Goal: Task Accomplishment & Management: Manage account settings

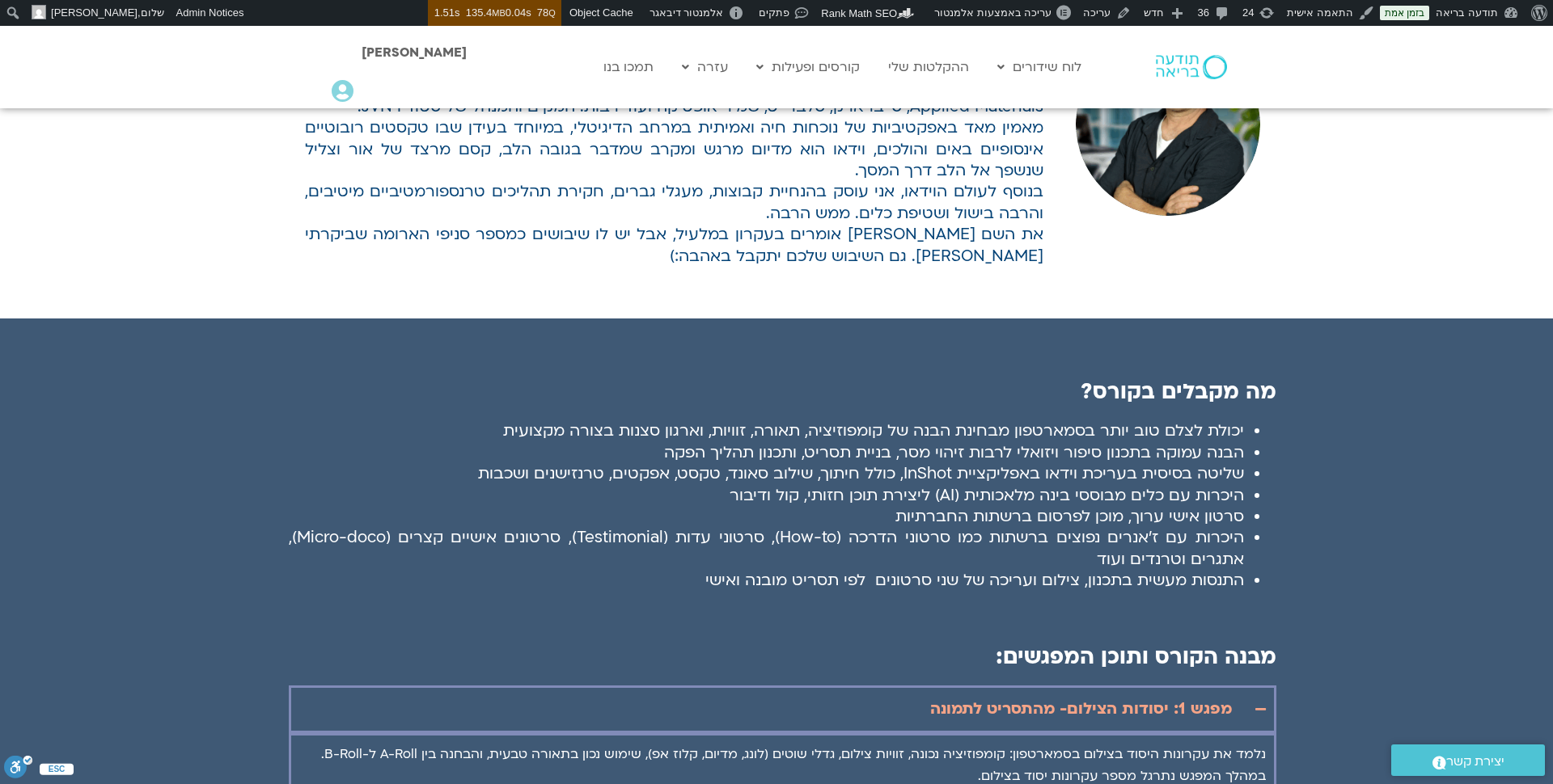
scroll to position [1721, 0]
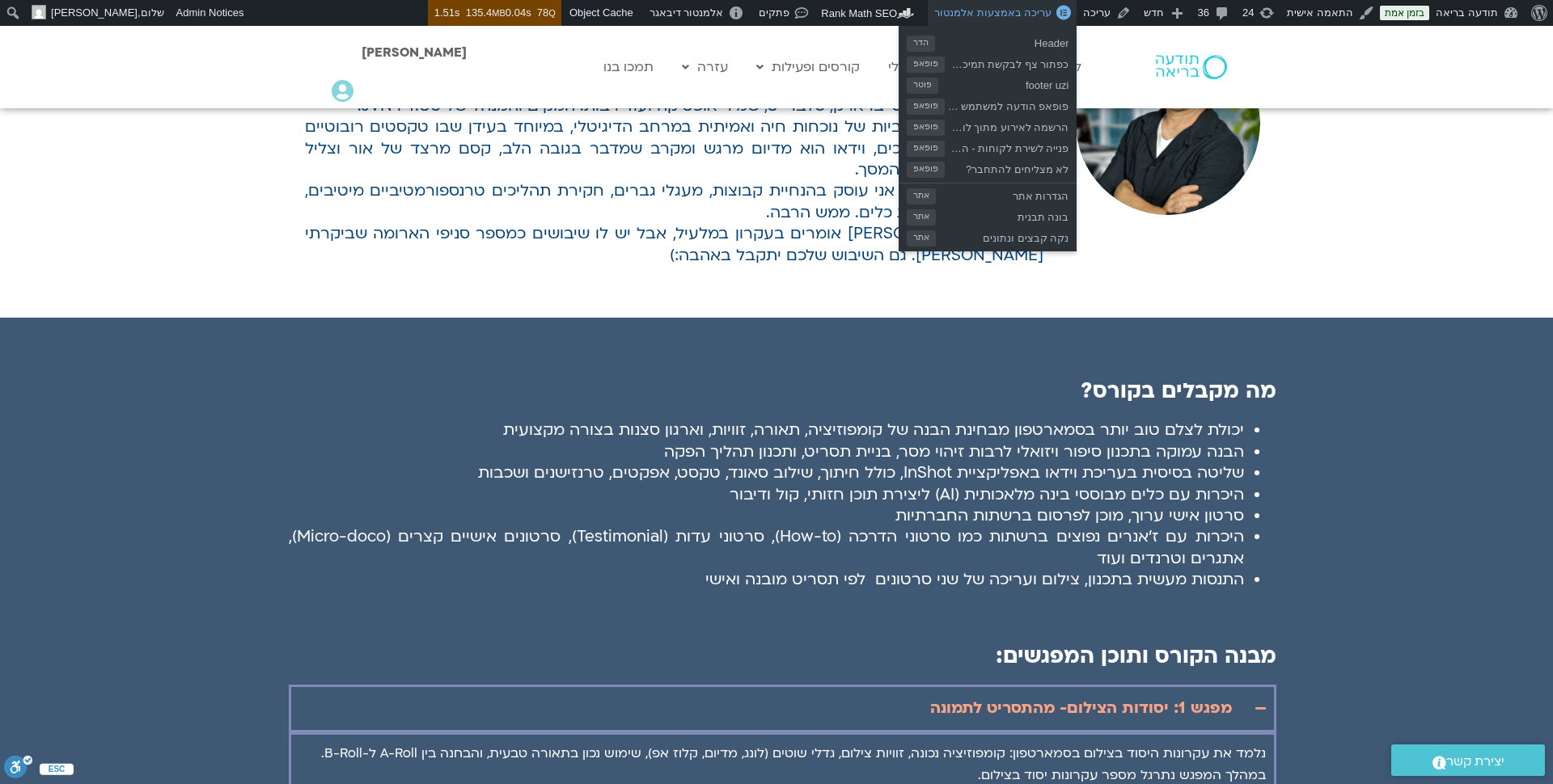
click at [1051, 14] on span "עריכה באמצעות אלמנטור" at bounding box center [992, 12] width 117 height 12
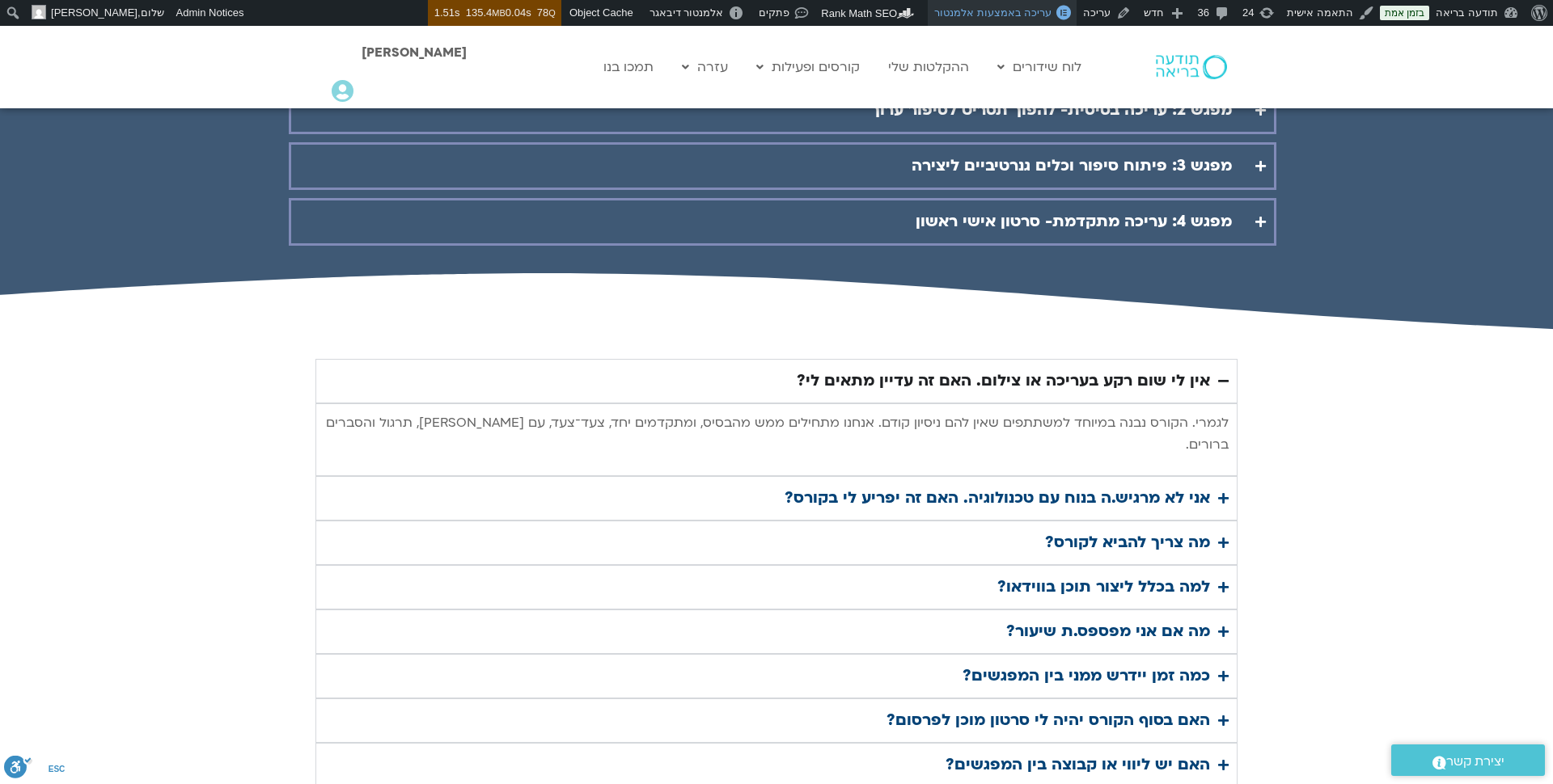
scroll to position [2469, 0]
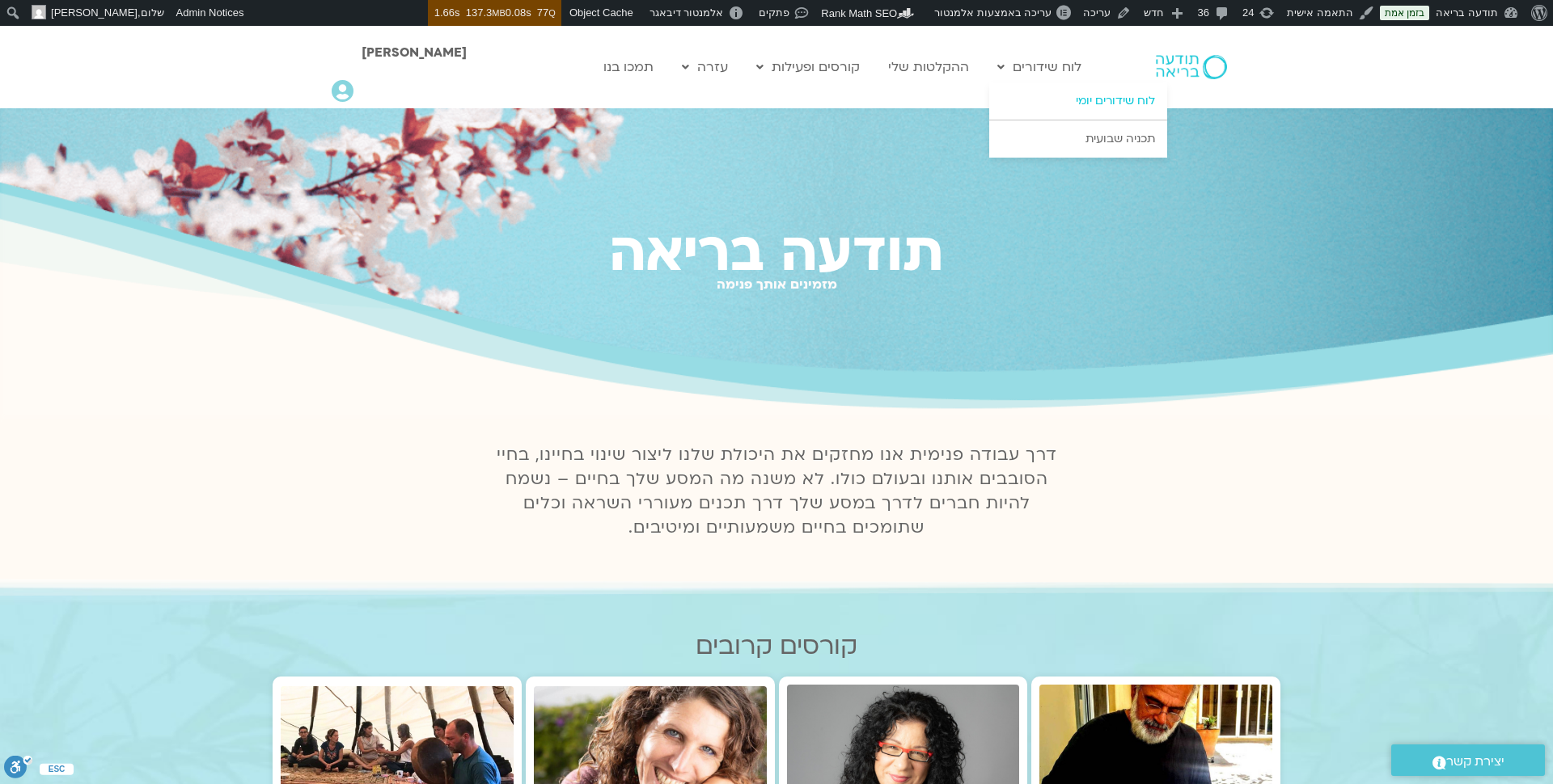
click at [1069, 96] on link "לוח שידורים יומי" at bounding box center [1078, 101] width 178 height 37
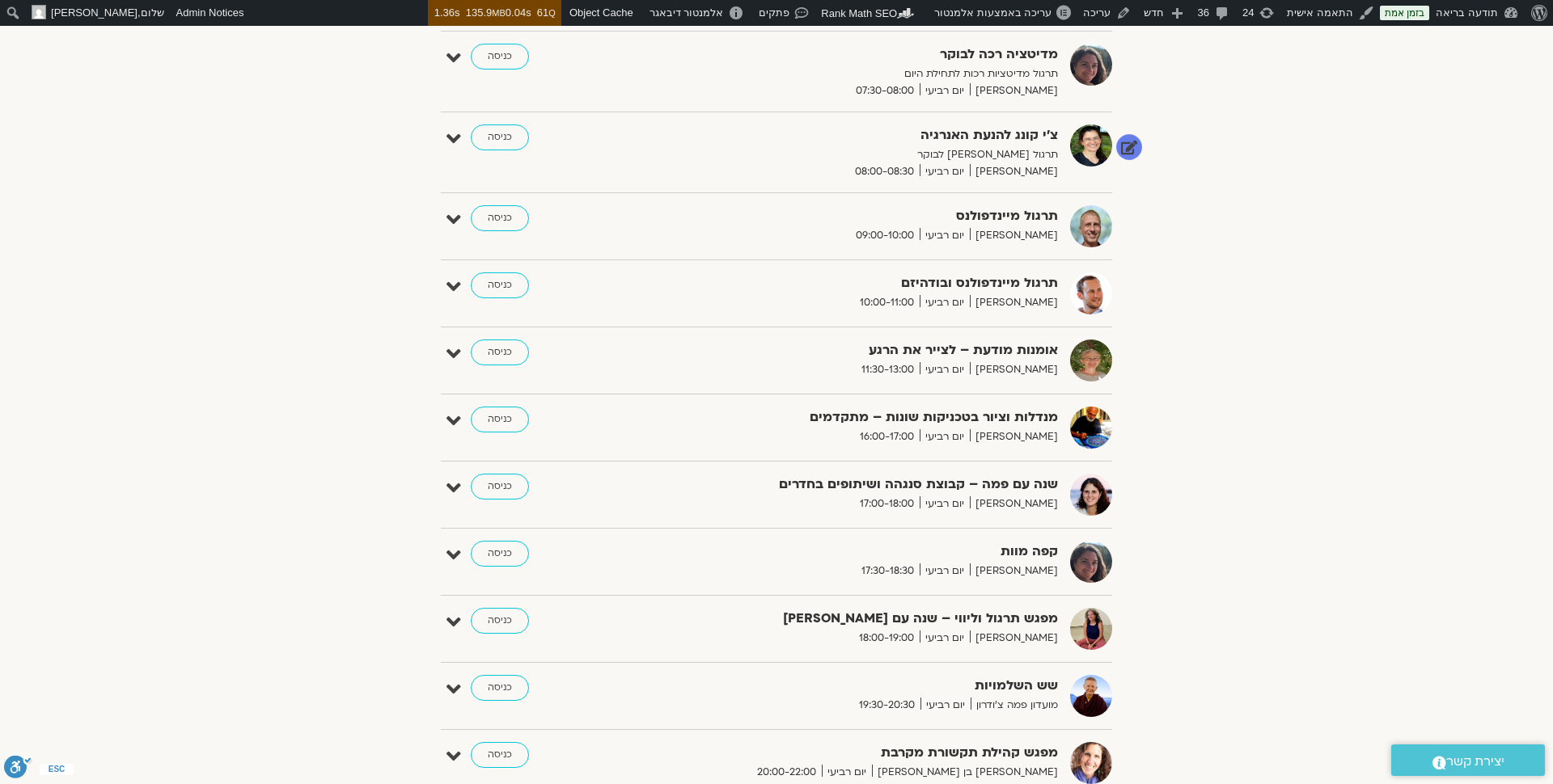
scroll to position [322, 0]
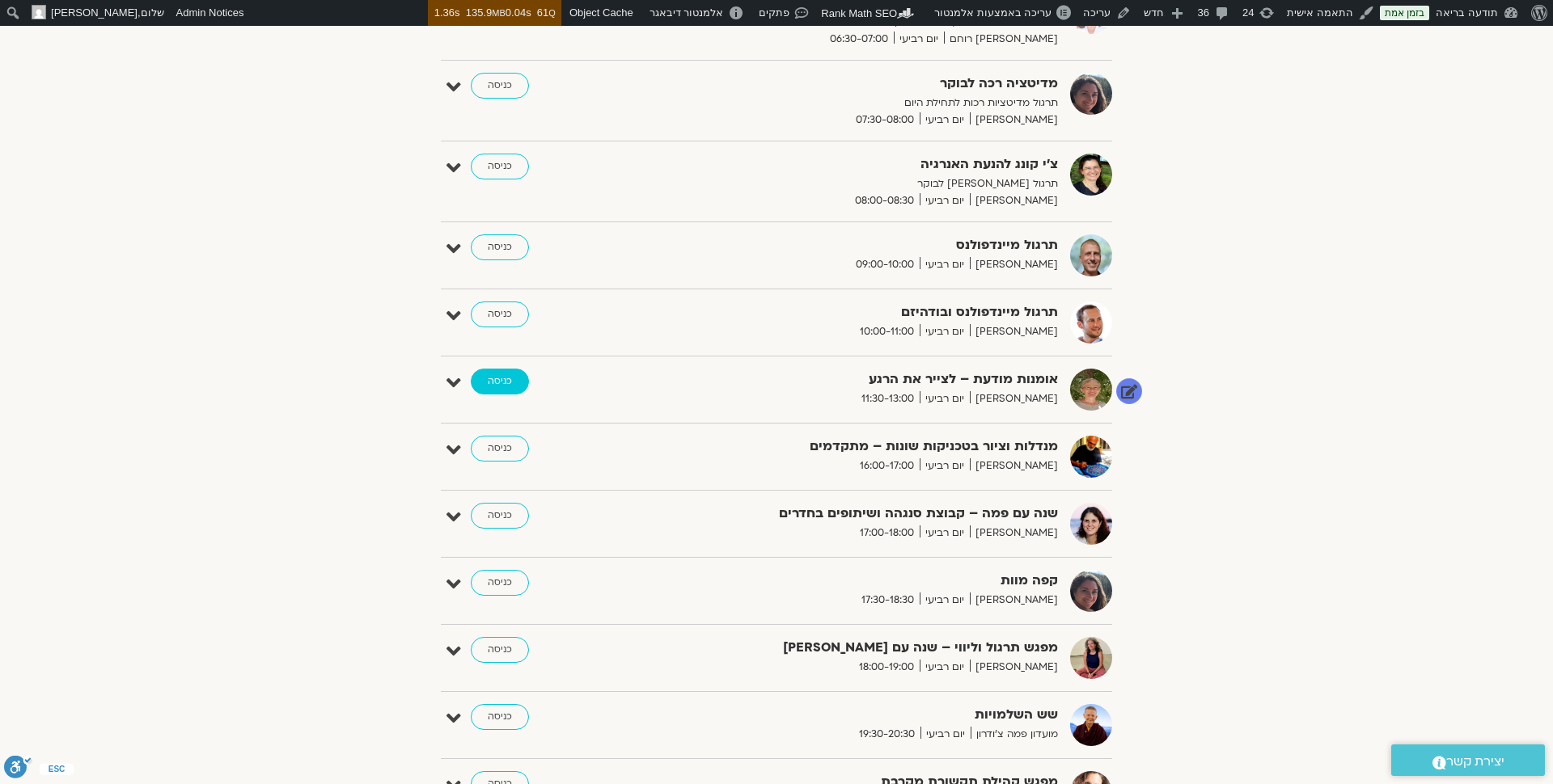
click at [501, 378] on link "כניסה" at bounding box center [500, 381] width 58 height 26
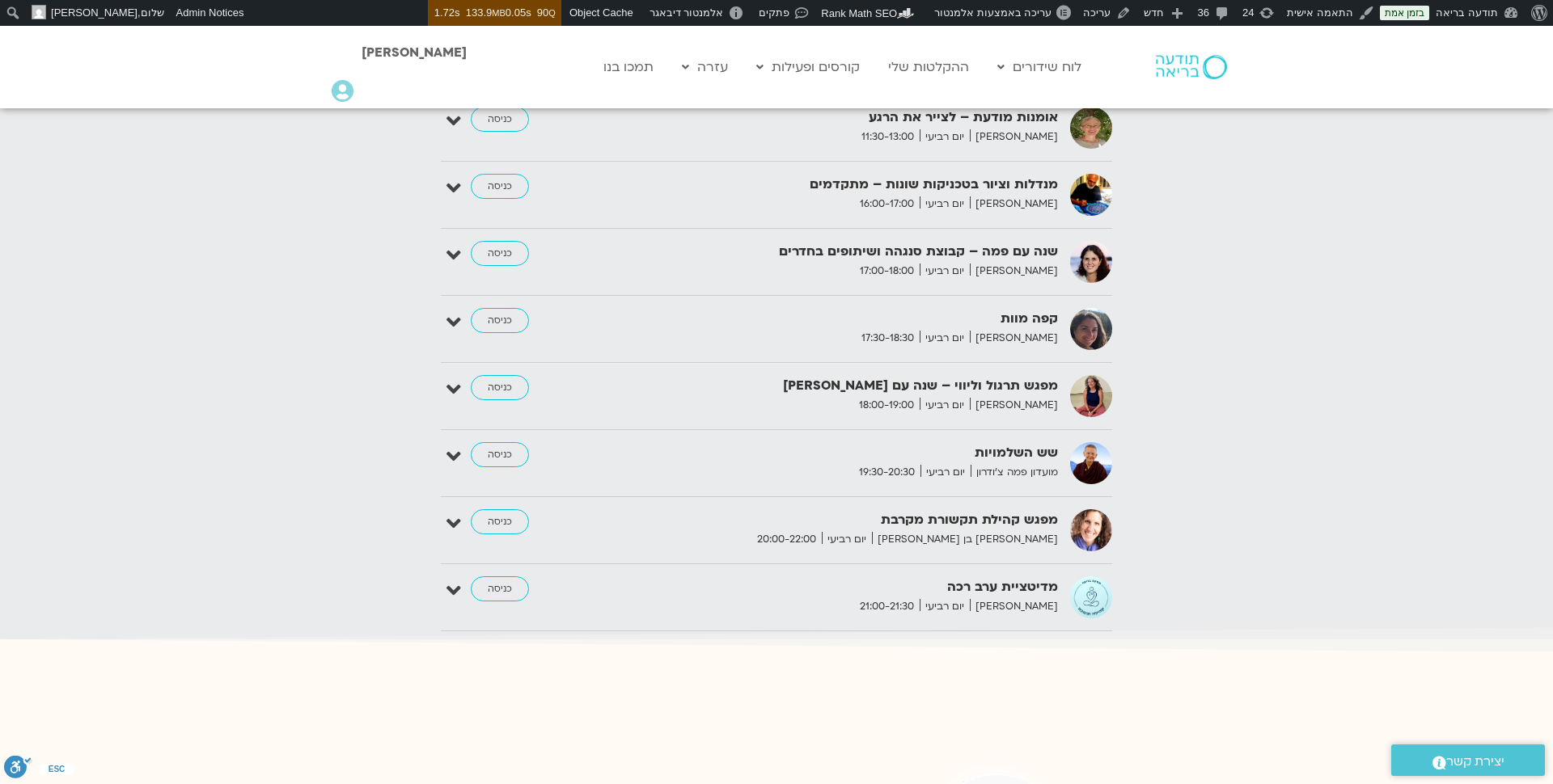
scroll to position [2437, 0]
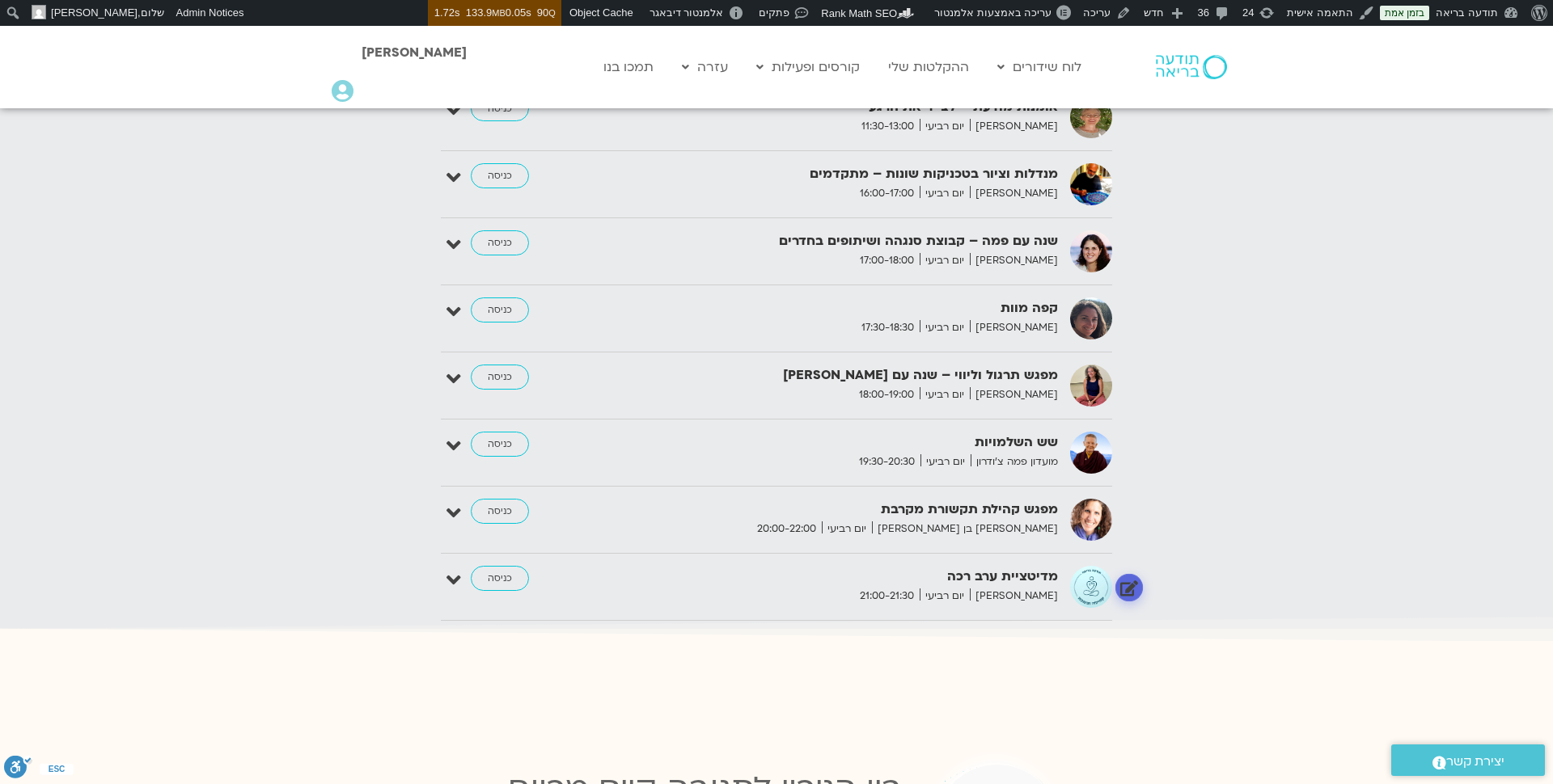
click at [1133, 574] on link at bounding box center [1129, 588] width 28 height 28
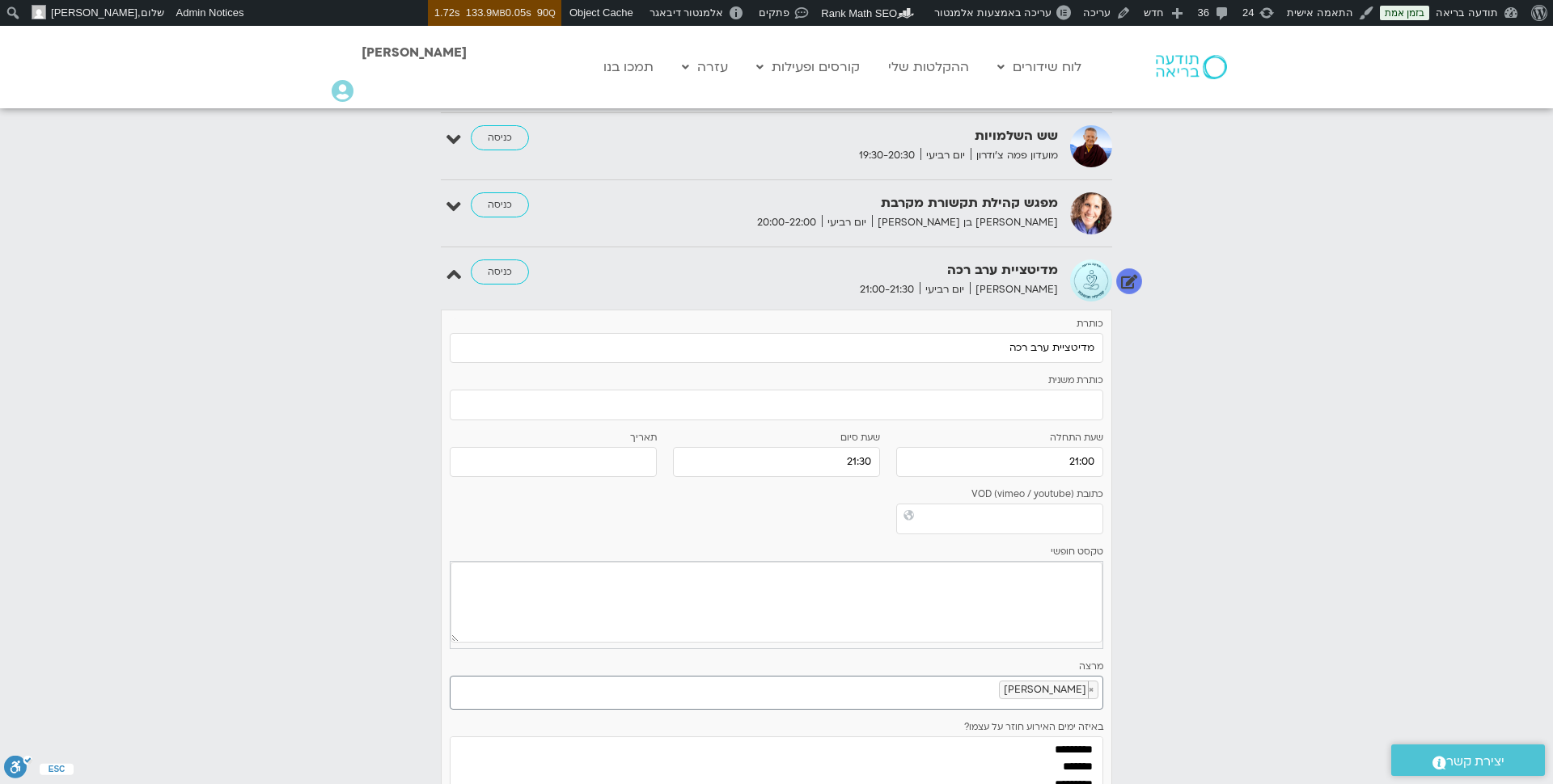
scroll to position [2693, 0]
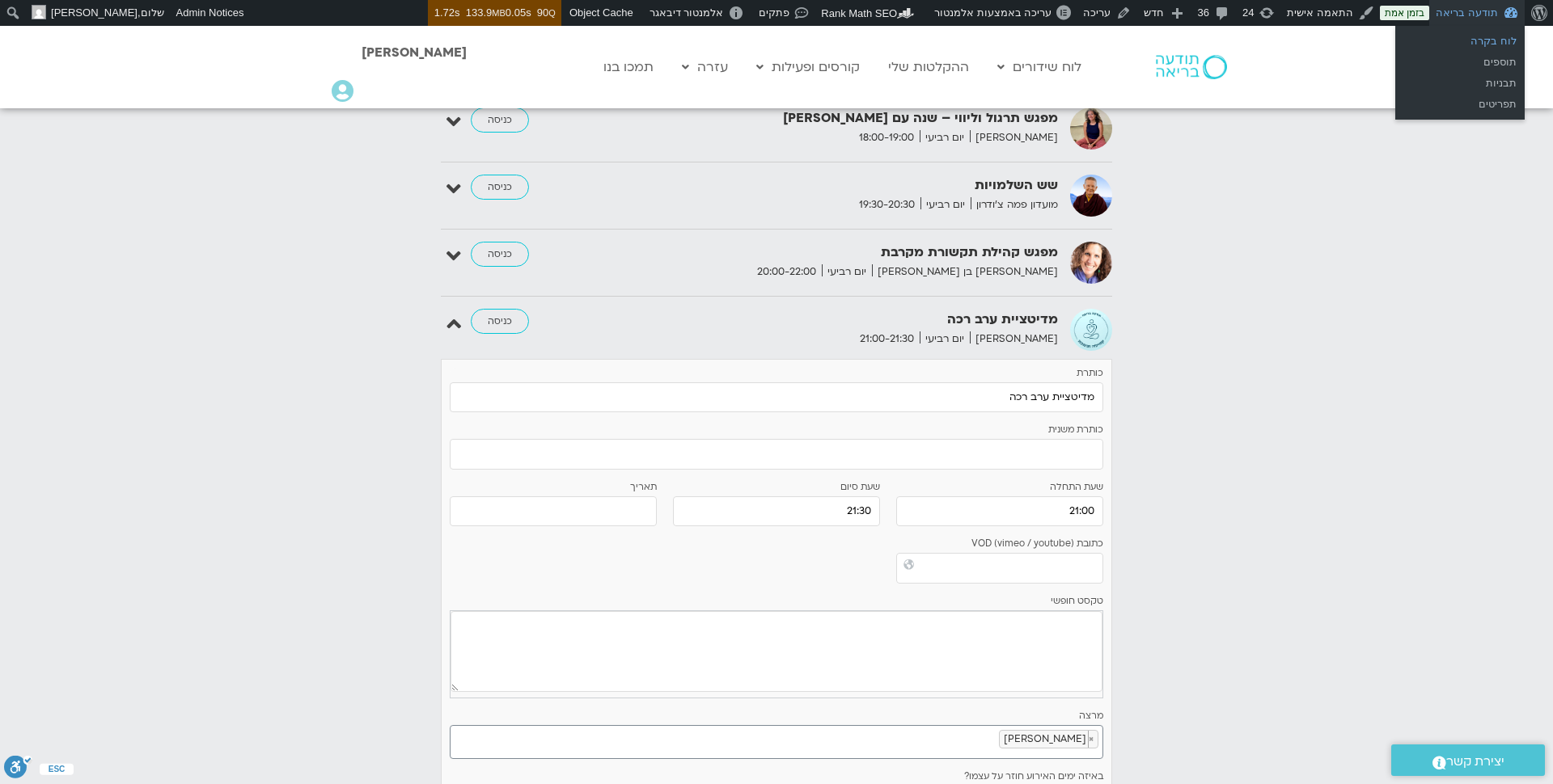
click at [1490, 34] on link "לוח בקרה" at bounding box center [1460, 41] width 130 height 21
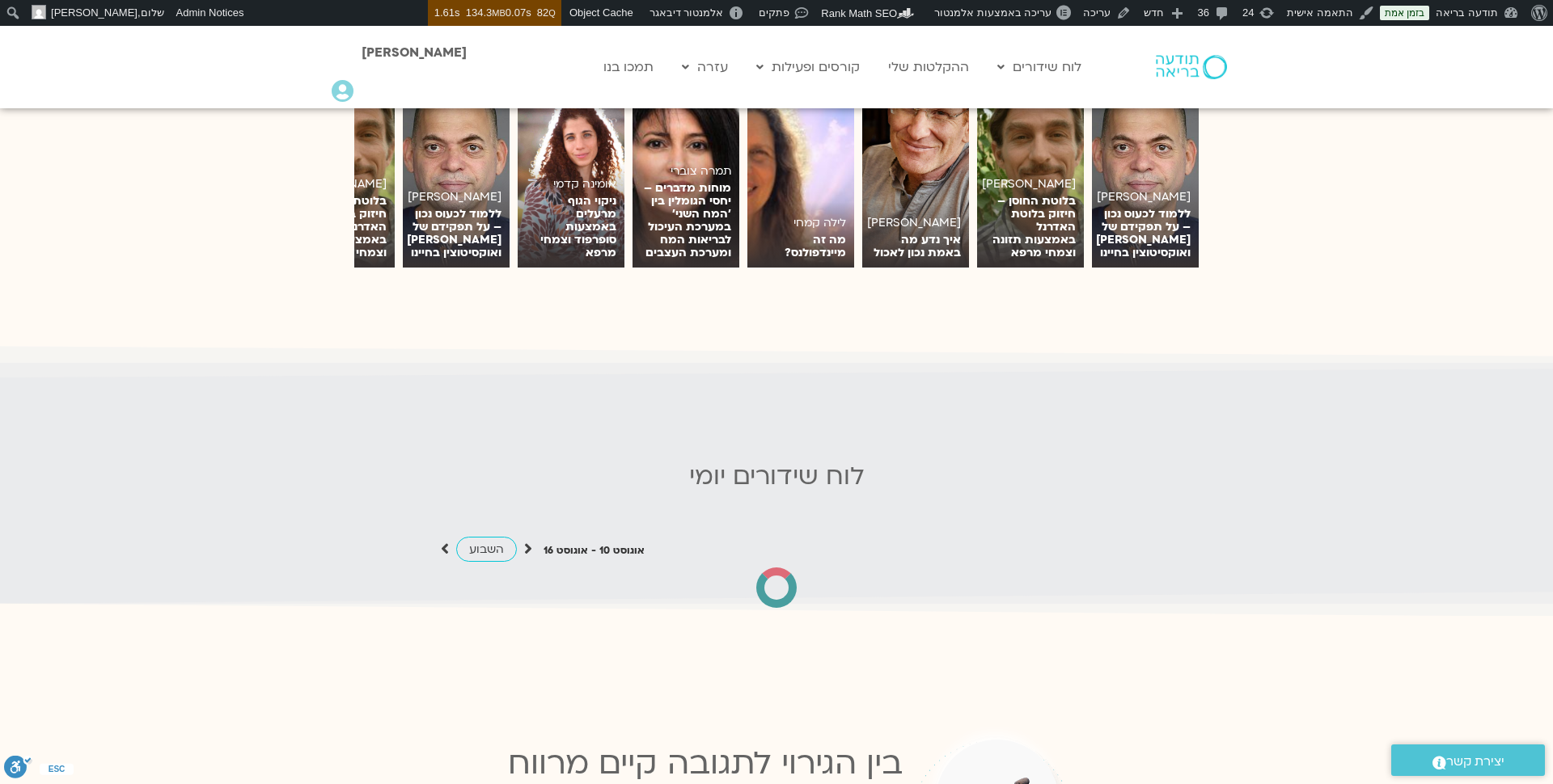
click at [525, 541] on icon at bounding box center [527, 549] width 8 height 16
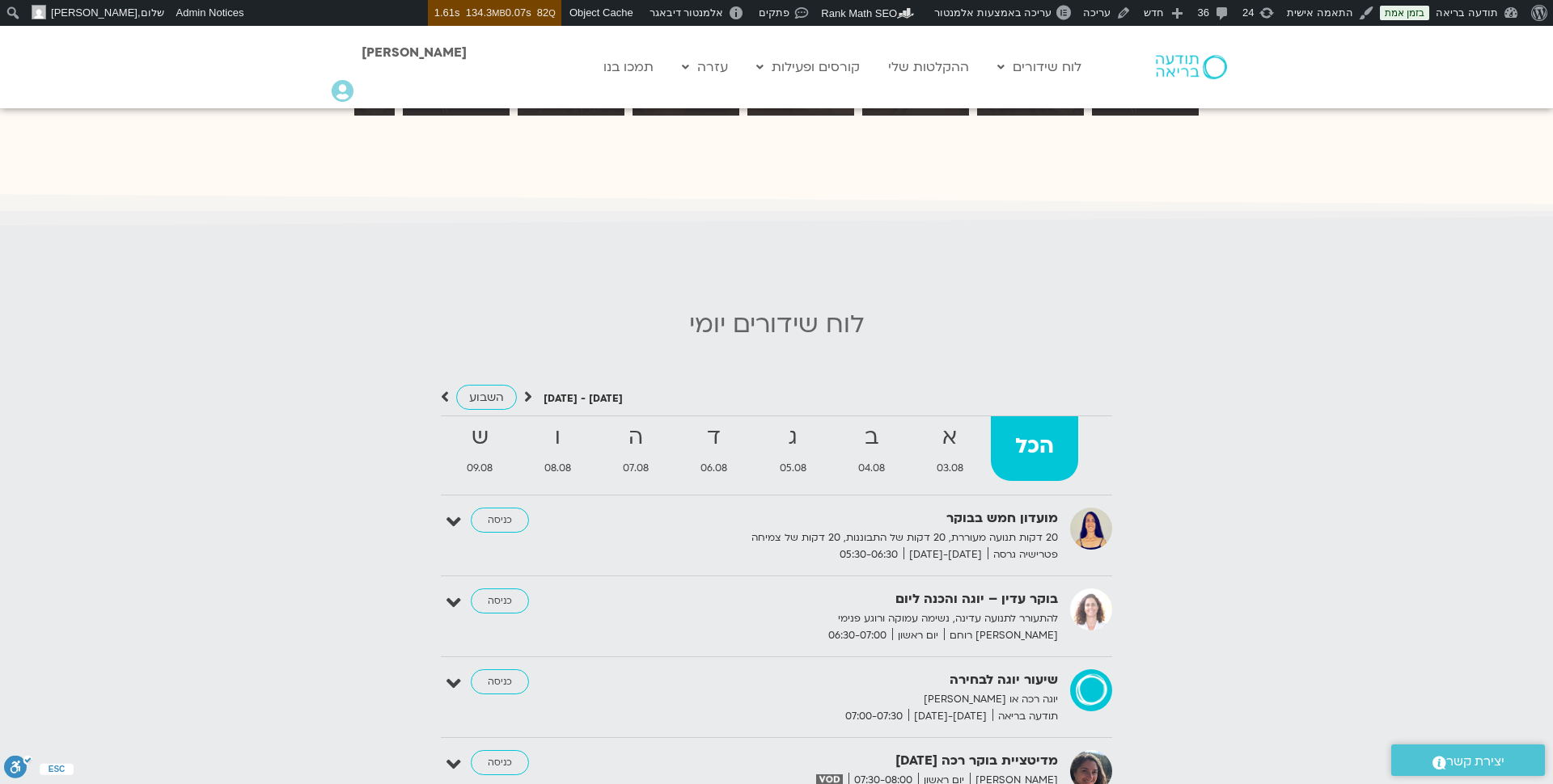
scroll to position [1481, 0]
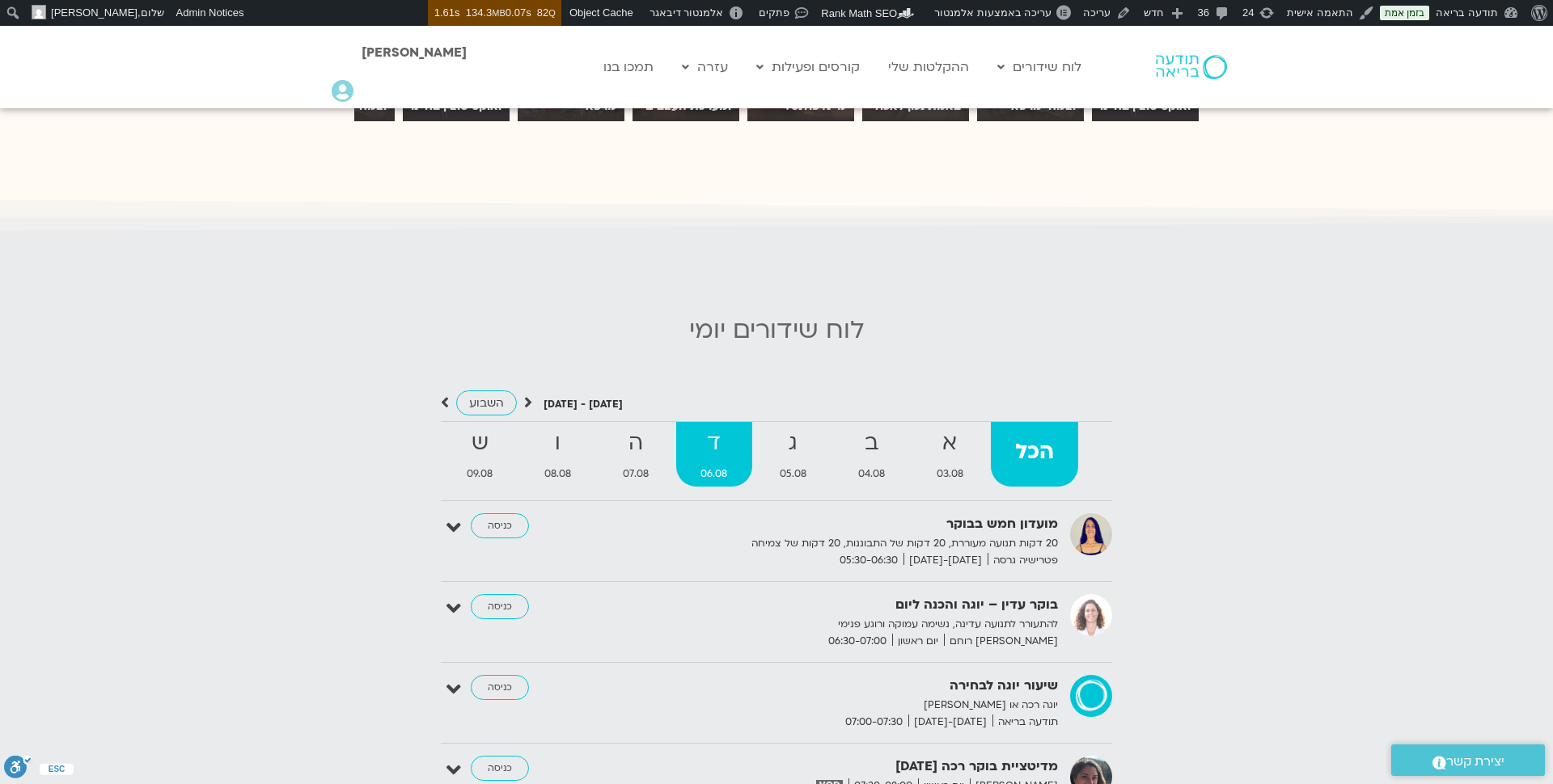
click at [708, 466] on span "06.08" at bounding box center [713, 474] width 75 height 17
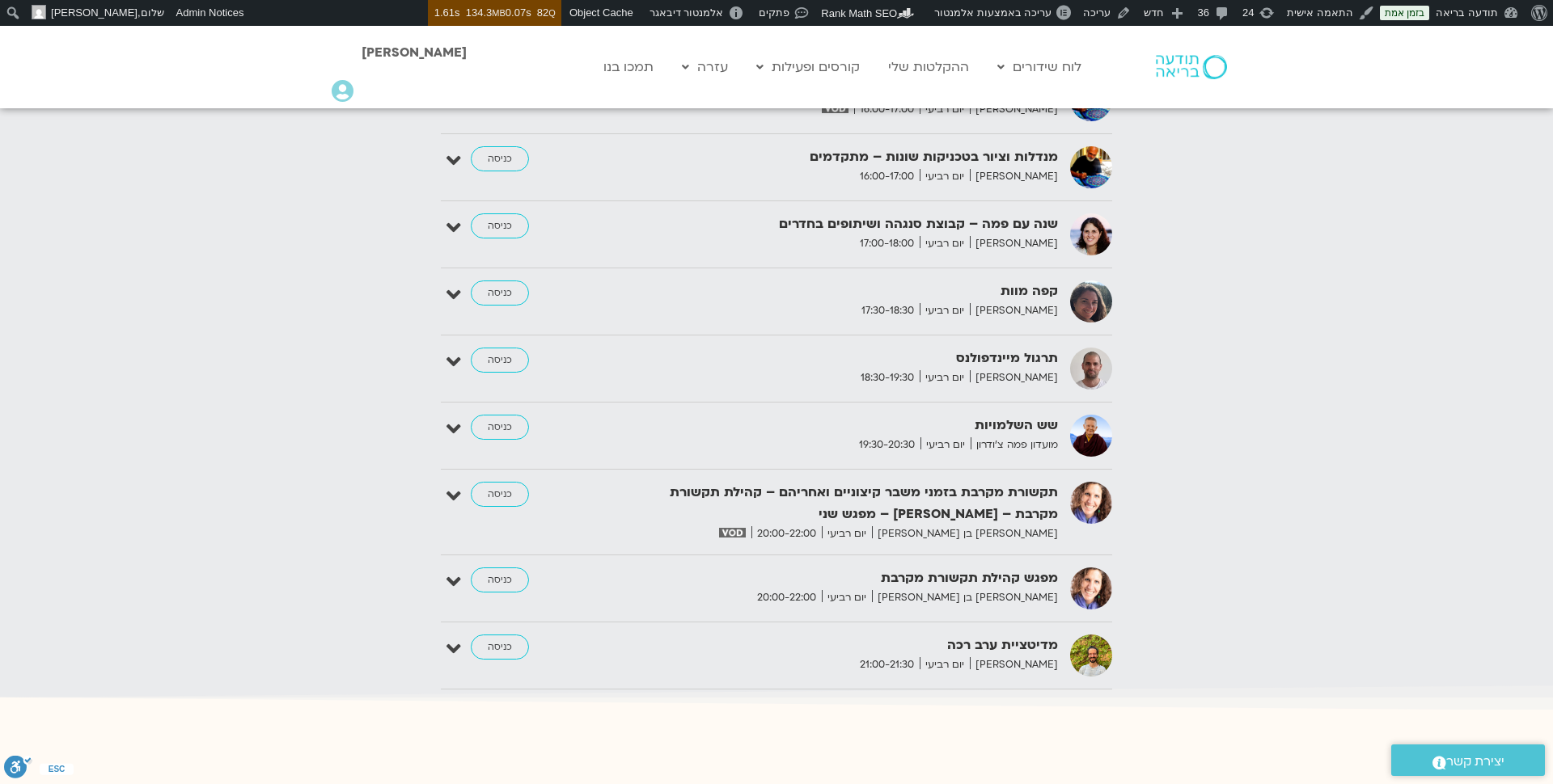
scroll to position [2775, 0]
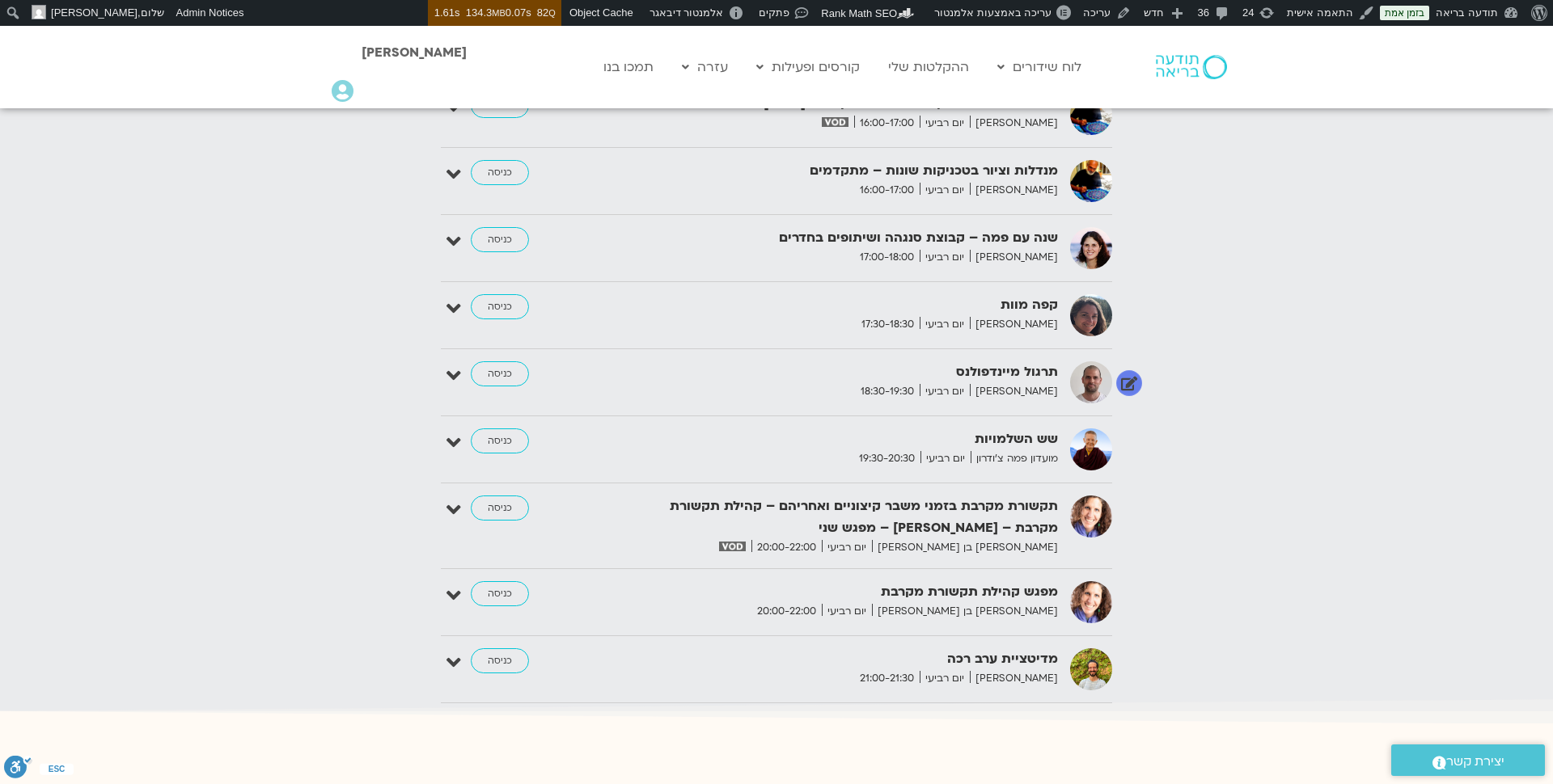
click at [458, 365] on icon at bounding box center [453, 377] width 15 height 23
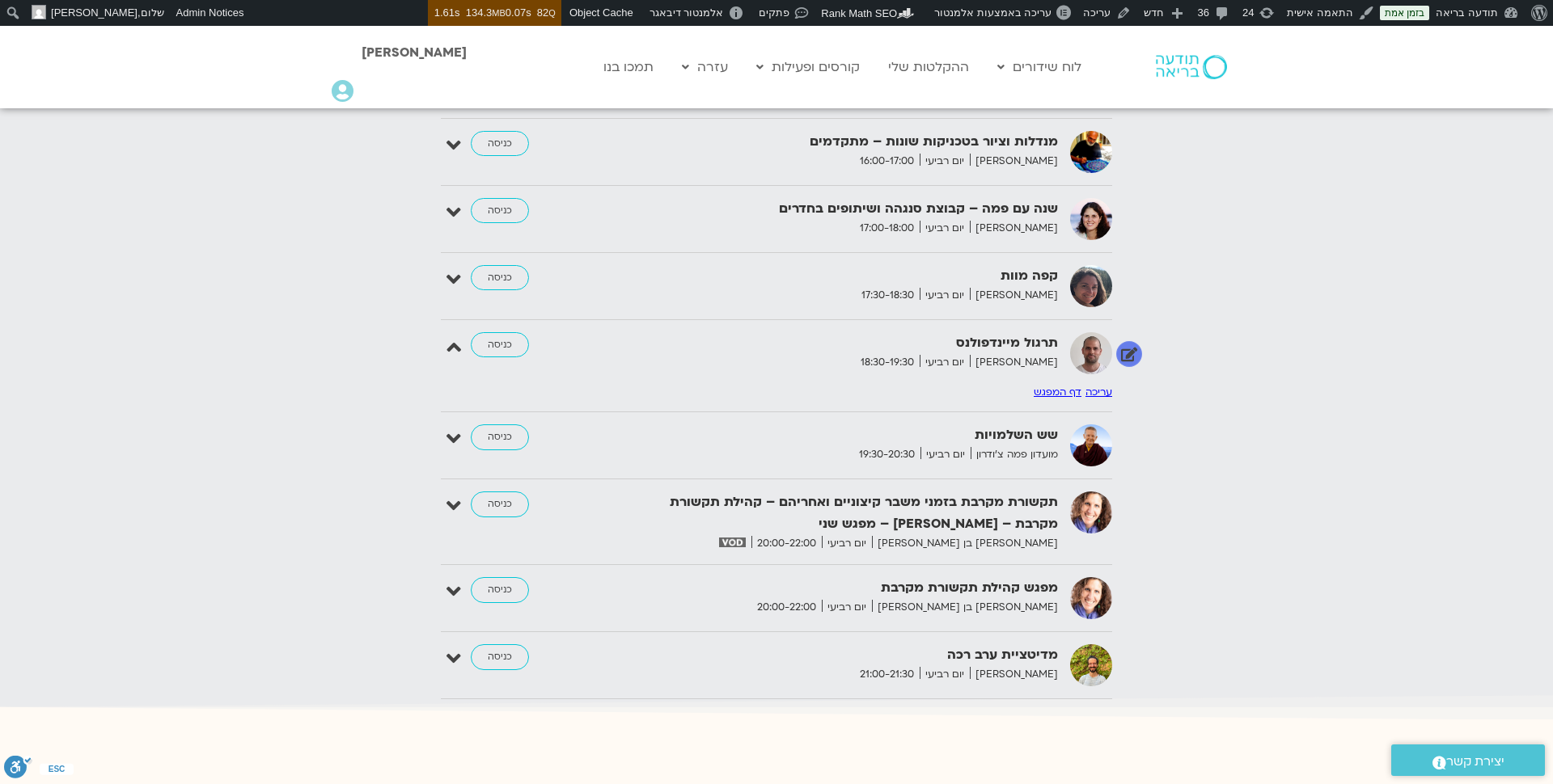
scroll to position [2805, 0]
click at [1130, 340] on link at bounding box center [1129, 354] width 28 height 28
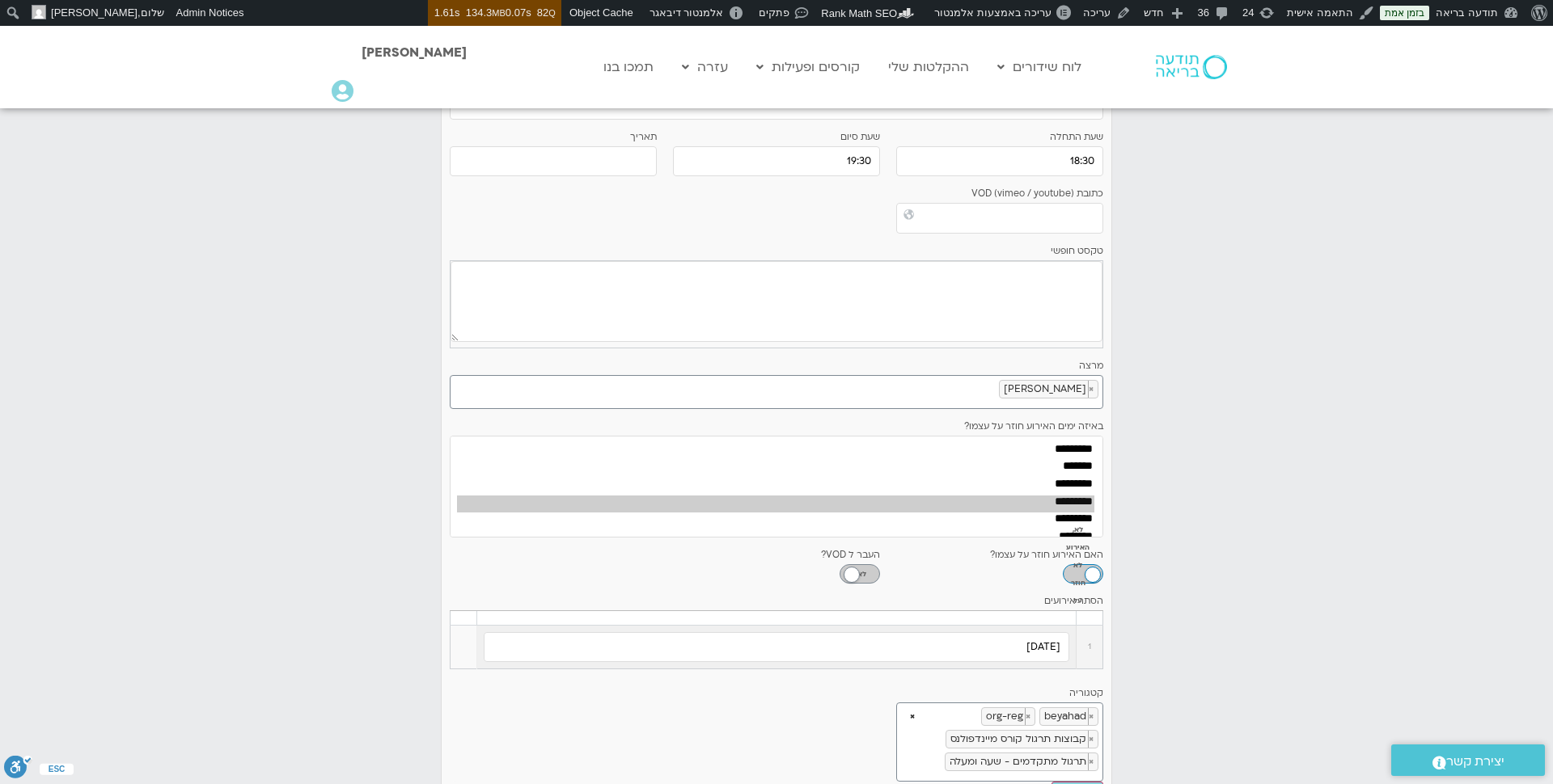
scroll to position [3223, 0]
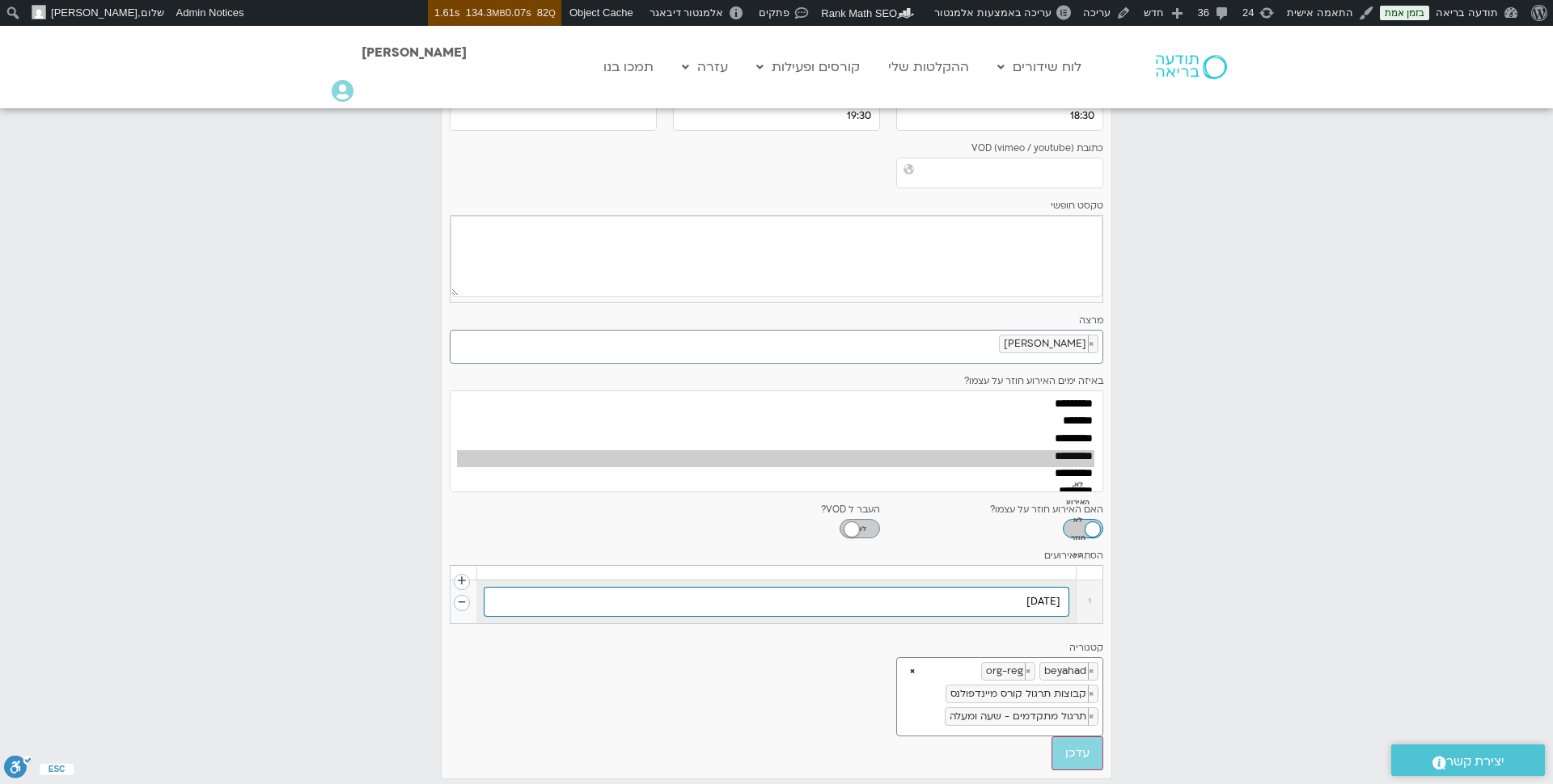
click at [857, 587] on input "13/08/2025" at bounding box center [776, 602] width 586 height 31
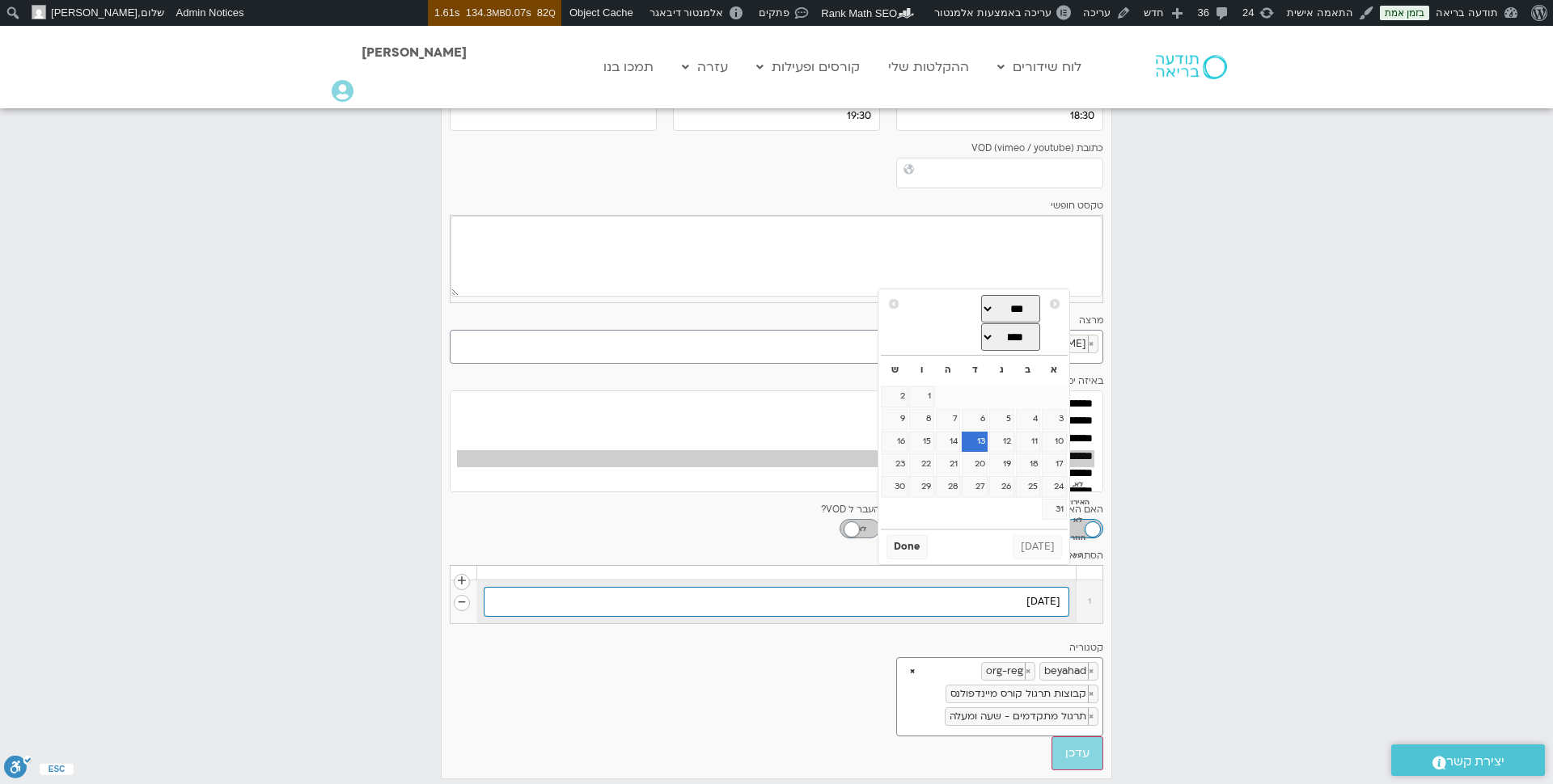
click at [962, 587] on input "13/08/2025" at bounding box center [776, 602] width 586 height 31
type input "1"
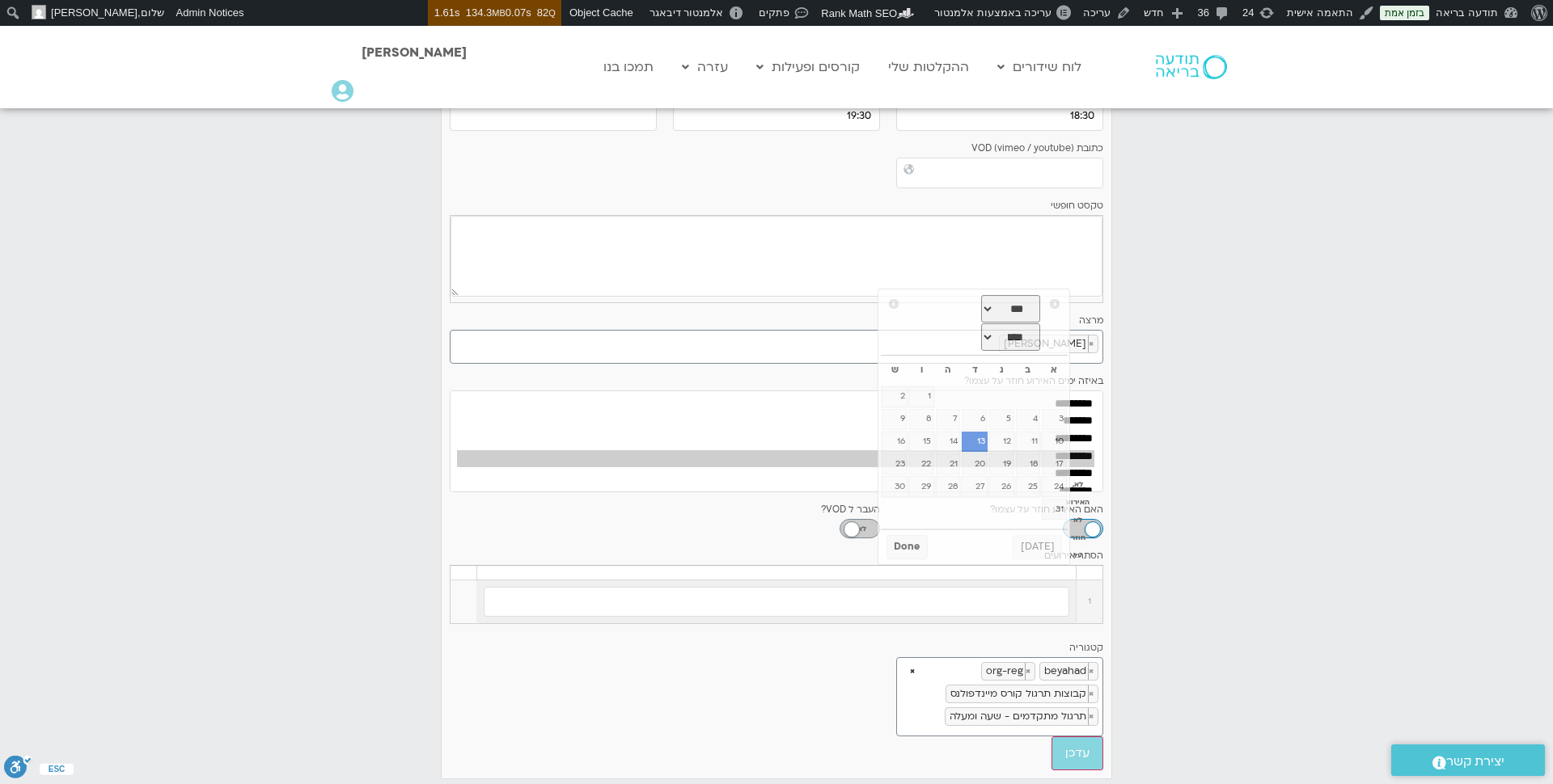
click at [837, 660] on div "כותרת תרגול מיינדפולנס כותרת משנית שעת התחלה 18:30 שעת סיום 19:30 תאריך כתובת V…" at bounding box center [776, 355] width 653 height 765
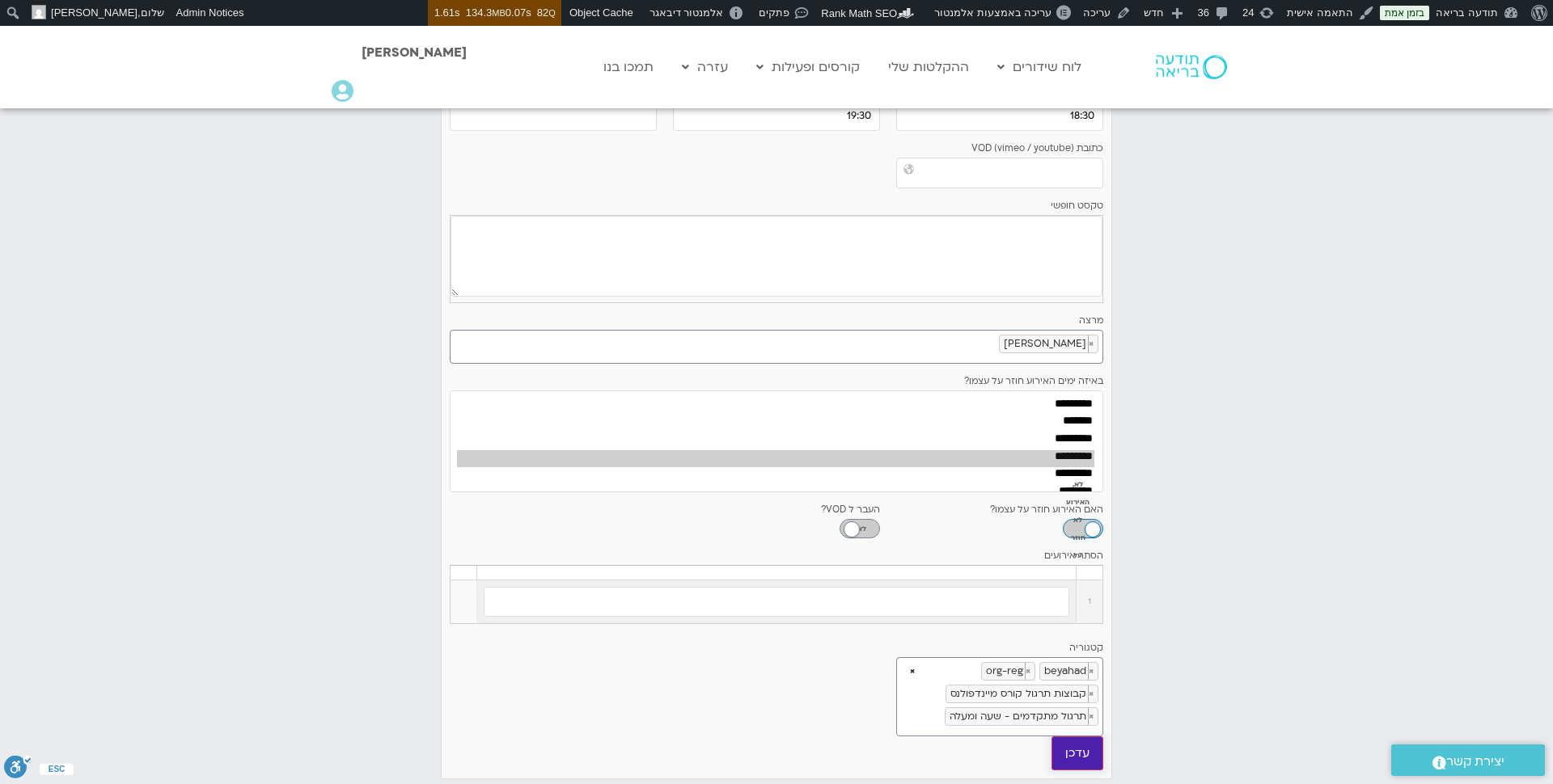
click at [1084, 736] on input "עדכן" at bounding box center [1077, 753] width 52 height 34
type input "עדכן"
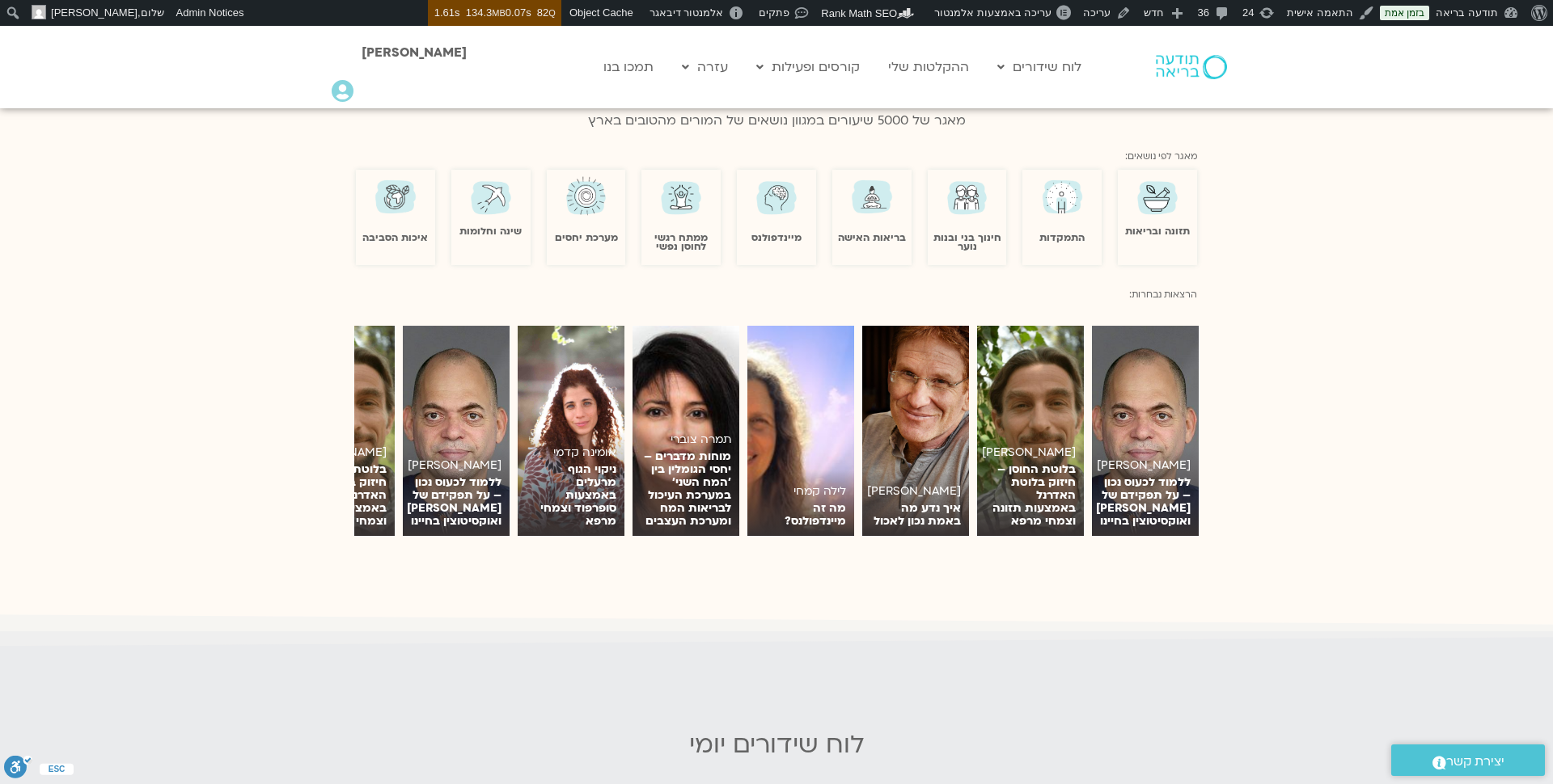
scroll to position [945, 0]
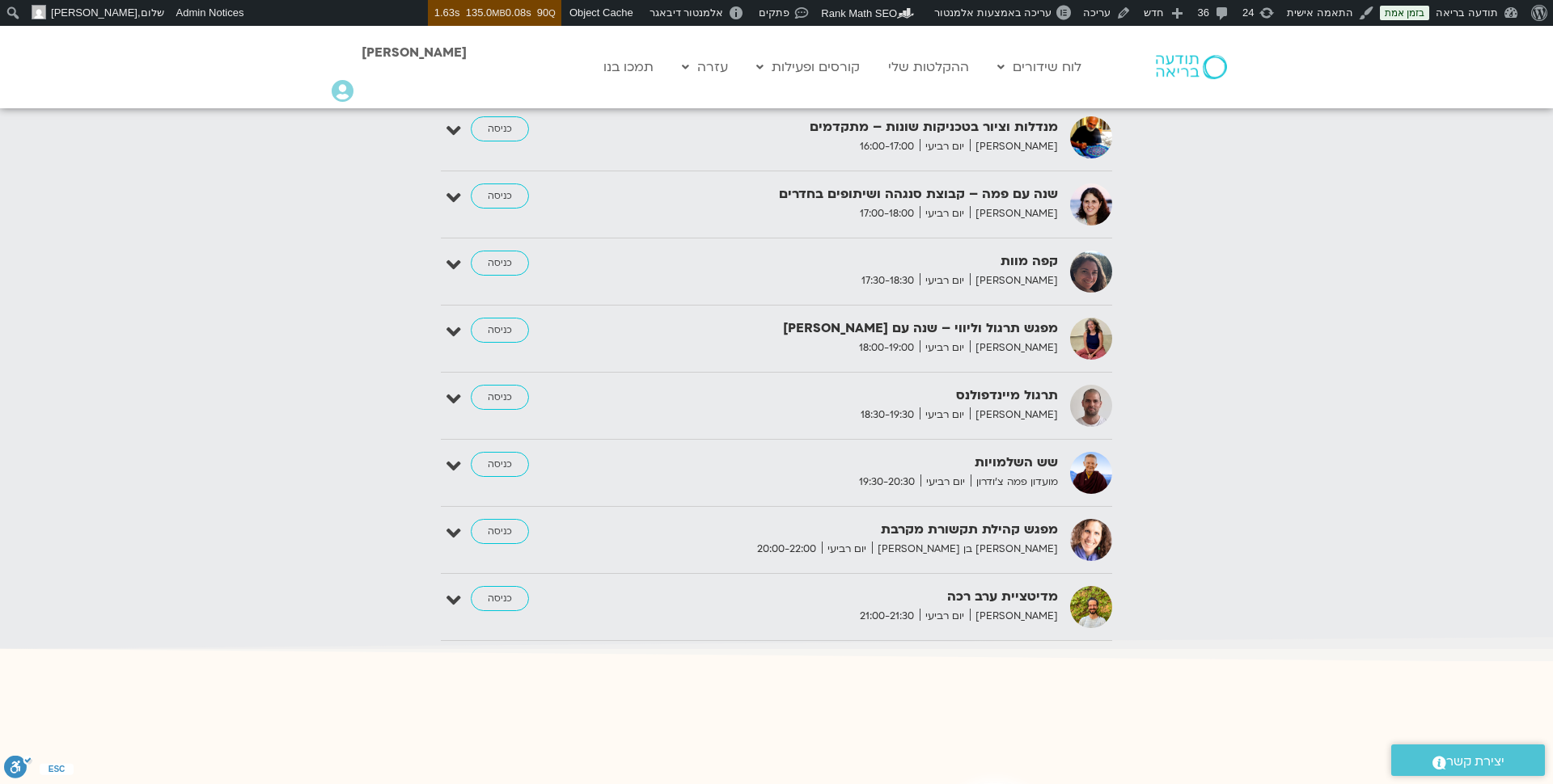
scroll to position [2453, 0]
